Goal: Information Seeking & Learning: Learn about a topic

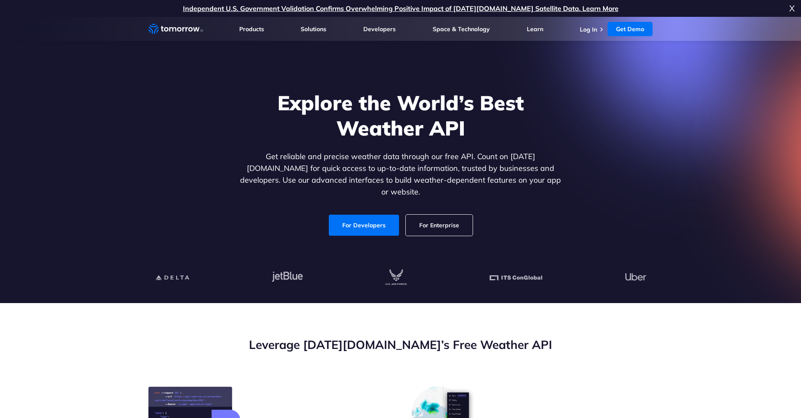
click at [375, 214] on link "For Developers" at bounding box center [364, 224] width 70 height 21
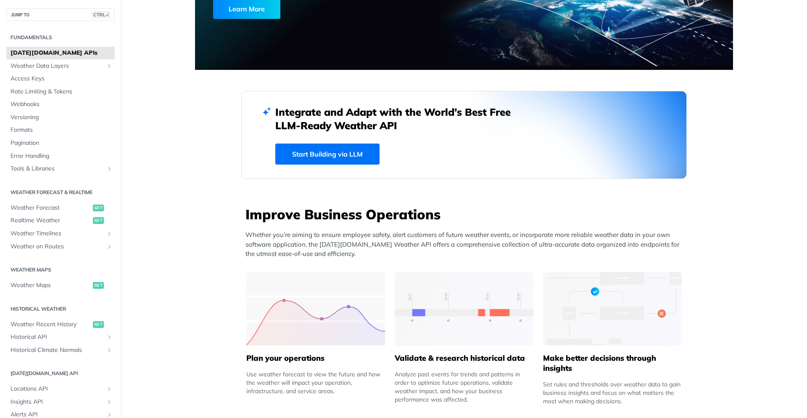
scroll to position [252, 0]
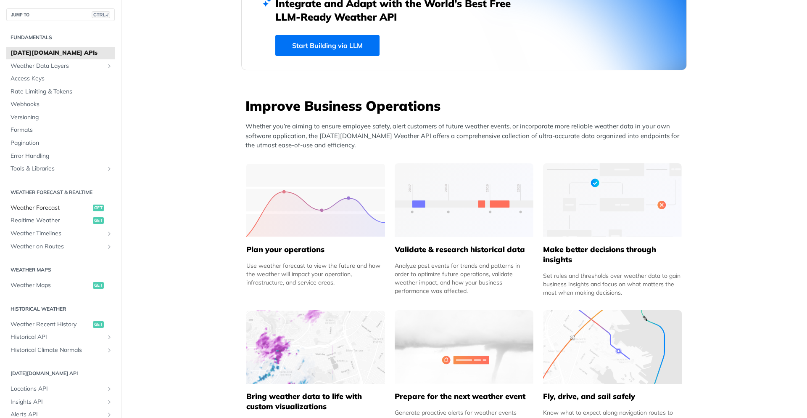
click at [53, 206] on span "Weather Forecast" at bounding box center [51, 208] width 80 height 8
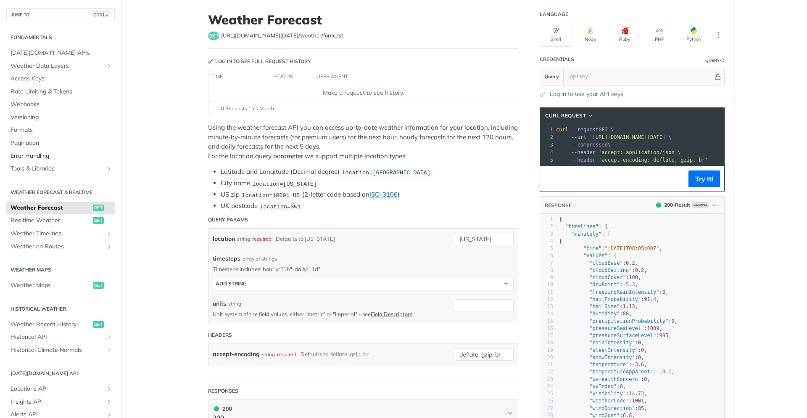
scroll to position [42, 0]
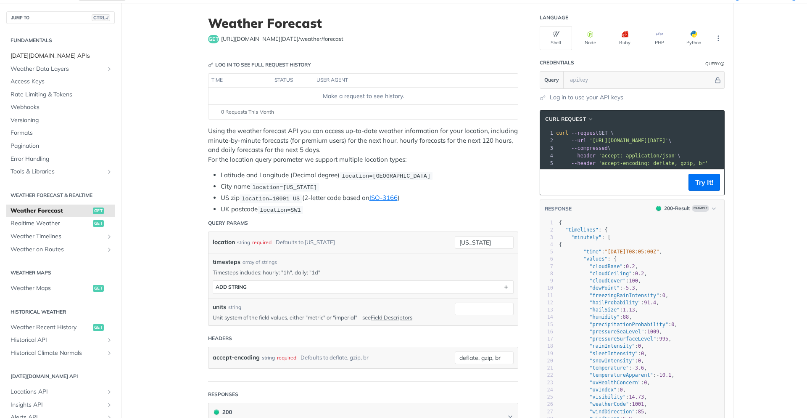
click at [41, 56] on span "Tomorrow.io APIs" at bounding box center [62, 56] width 102 height 8
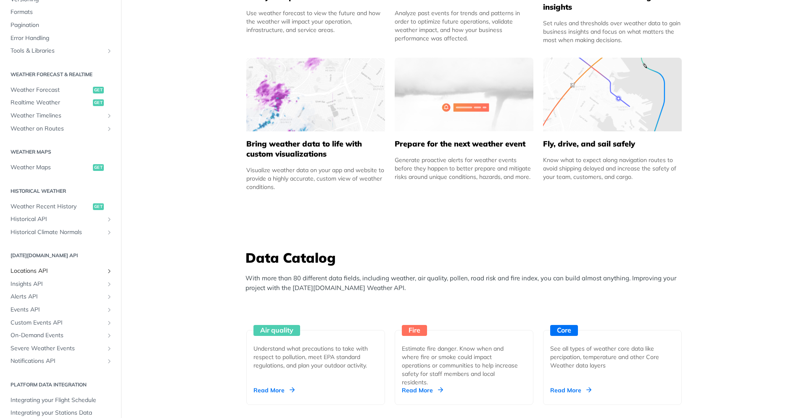
scroll to position [141, 0]
